Goal: Information Seeking & Learning: Learn about a topic

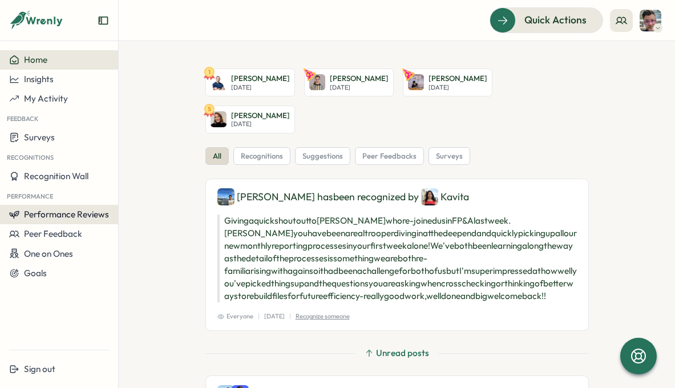
click at [70, 213] on span "Performance Reviews" at bounding box center [66, 214] width 85 height 11
click at [147, 203] on div "Reviews" at bounding box center [137, 203] width 32 height 13
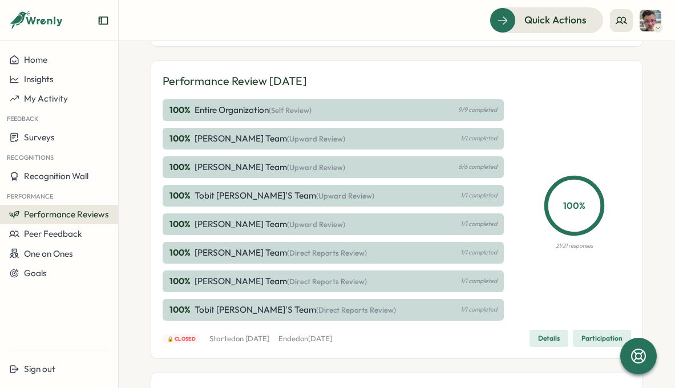
scroll to position [215, 0]
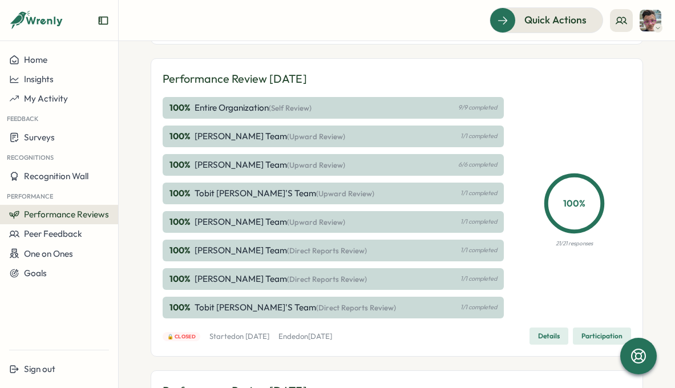
click at [213, 111] on p "Entire Organization (Self Review)" at bounding box center [253, 108] width 117 height 13
click at [223, 102] on p "Entire Organization (Self Review)" at bounding box center [253, 108] width 117 height 13
click at [550, 335] on span "Details" at bounding box center [549, 336] width 22 height 16
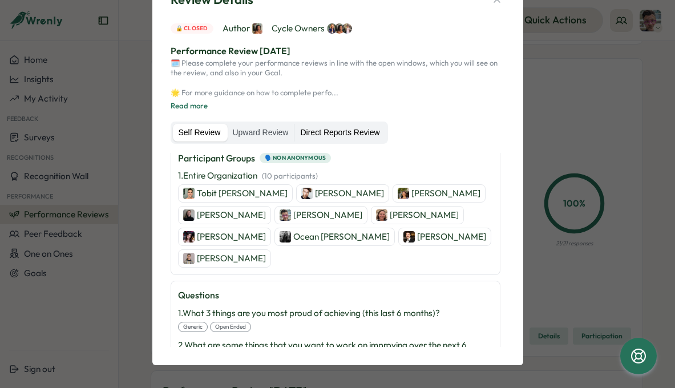
scroll to position [130, 0]
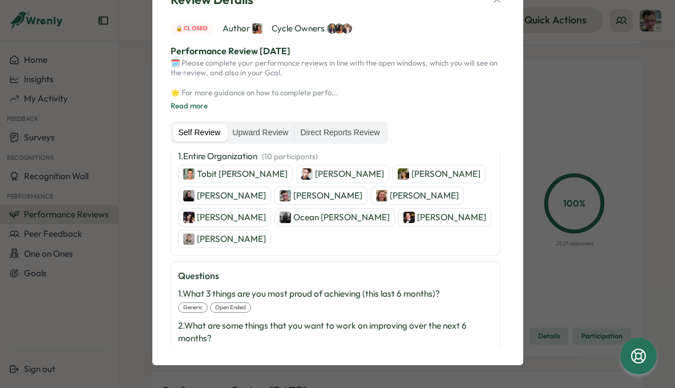
click at [229, 175] on p "Tobit [PERSON_NAME]" at bounding box center [242, 174] width 91 height 13
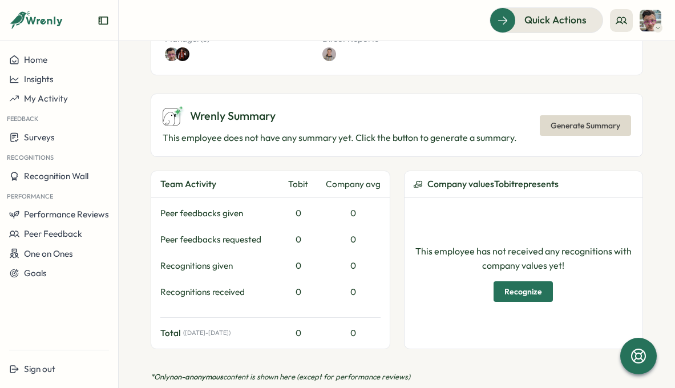
scroll to position [328, 0]
drag, startPoint x: 569, startPoint y: 114, endPoint x: 461, endPoint y: 135, distance: 110.0
click at [461, 135] on div "Wrenly Summary This employee does not have any summary yet. Click the button to…" at bounding box center [397, 124] width 493 height 63
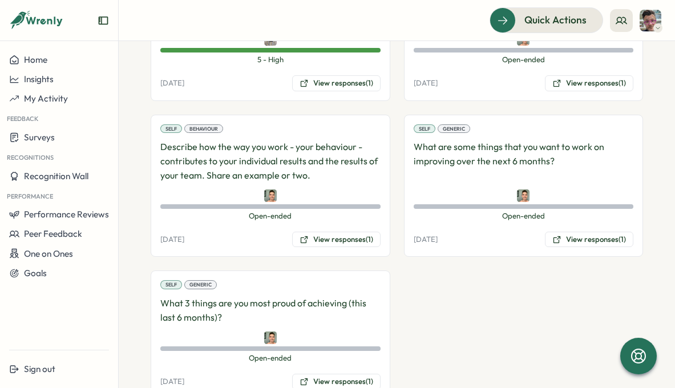
scroll to position [1770, 0]
